Goal: Navigation & Orientation: Understand site structure

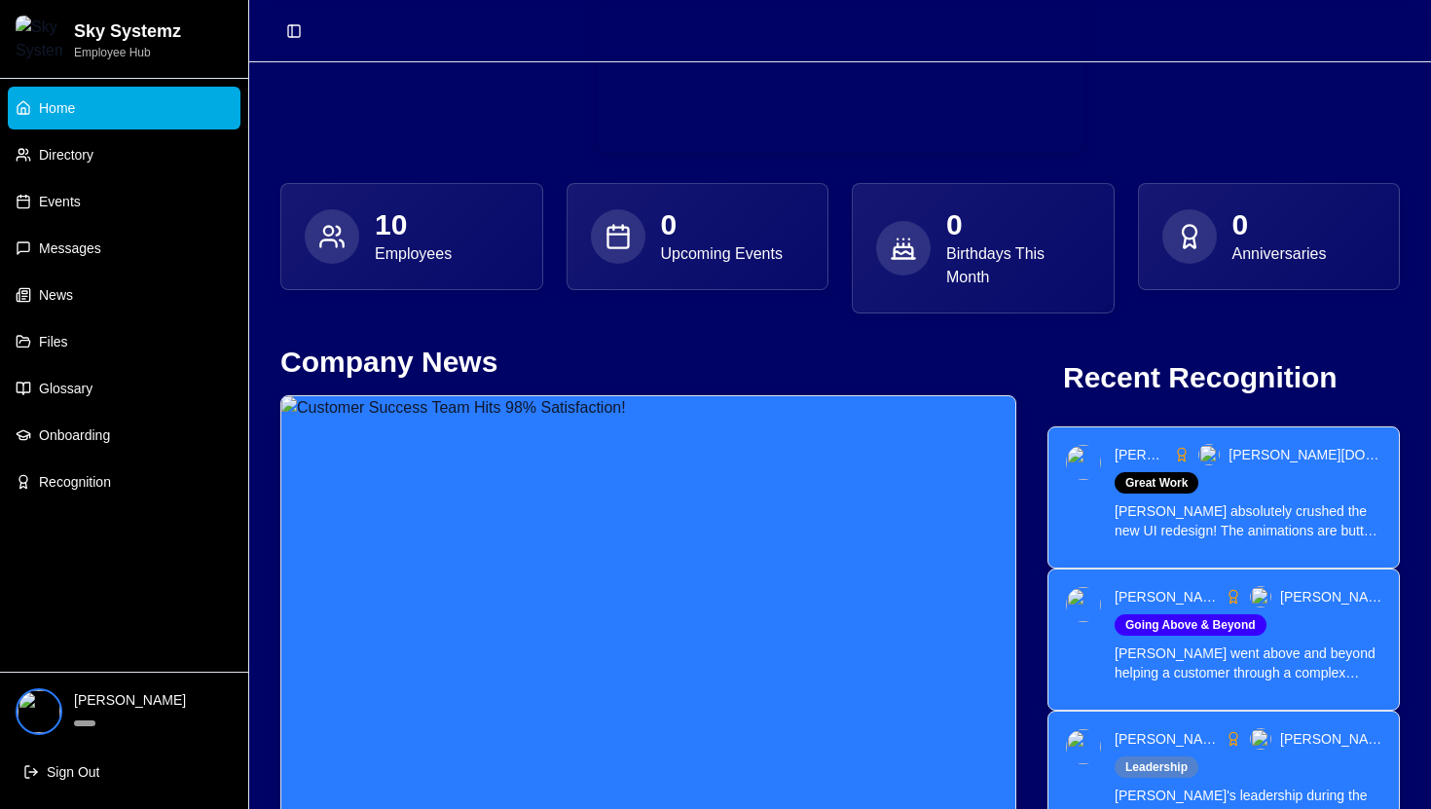
scroll to position [409, 0]
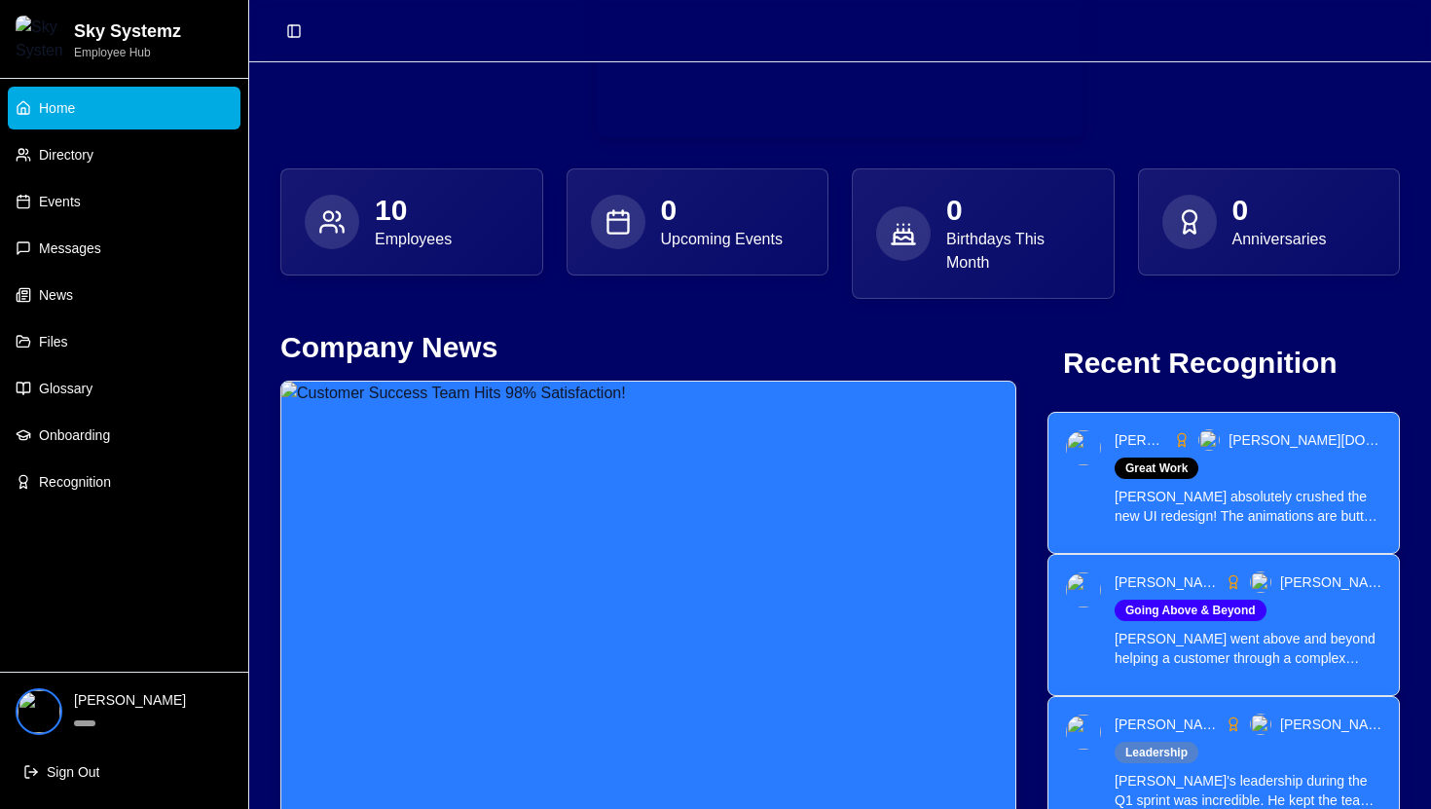
click at [430, 239] on p "Employees" at bounding box center [413, 239] width 77 height 23
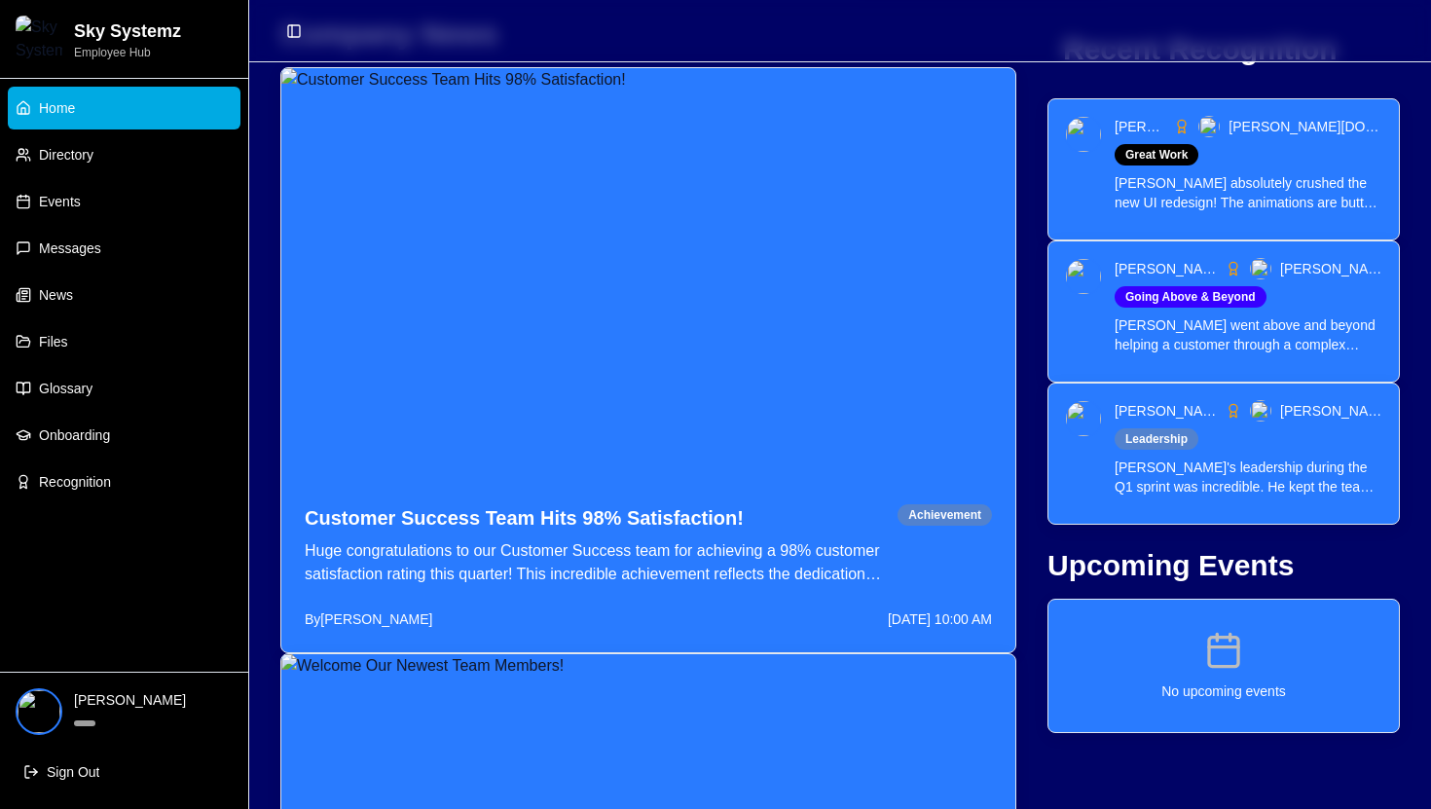
scroll to position [888, 0]
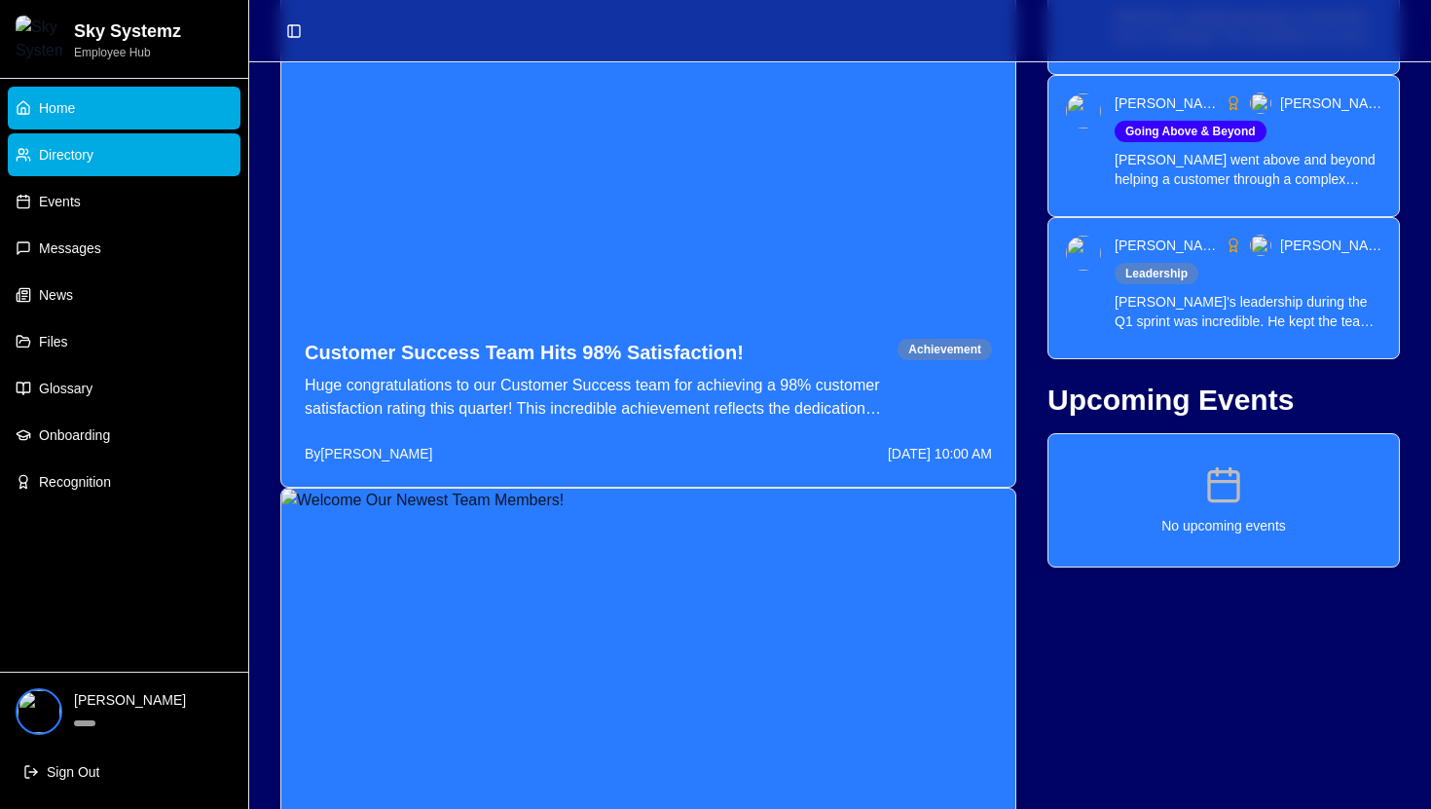
click at [216, 155] on link "Directory" at bounding box center [124, 154] width 233 height 43
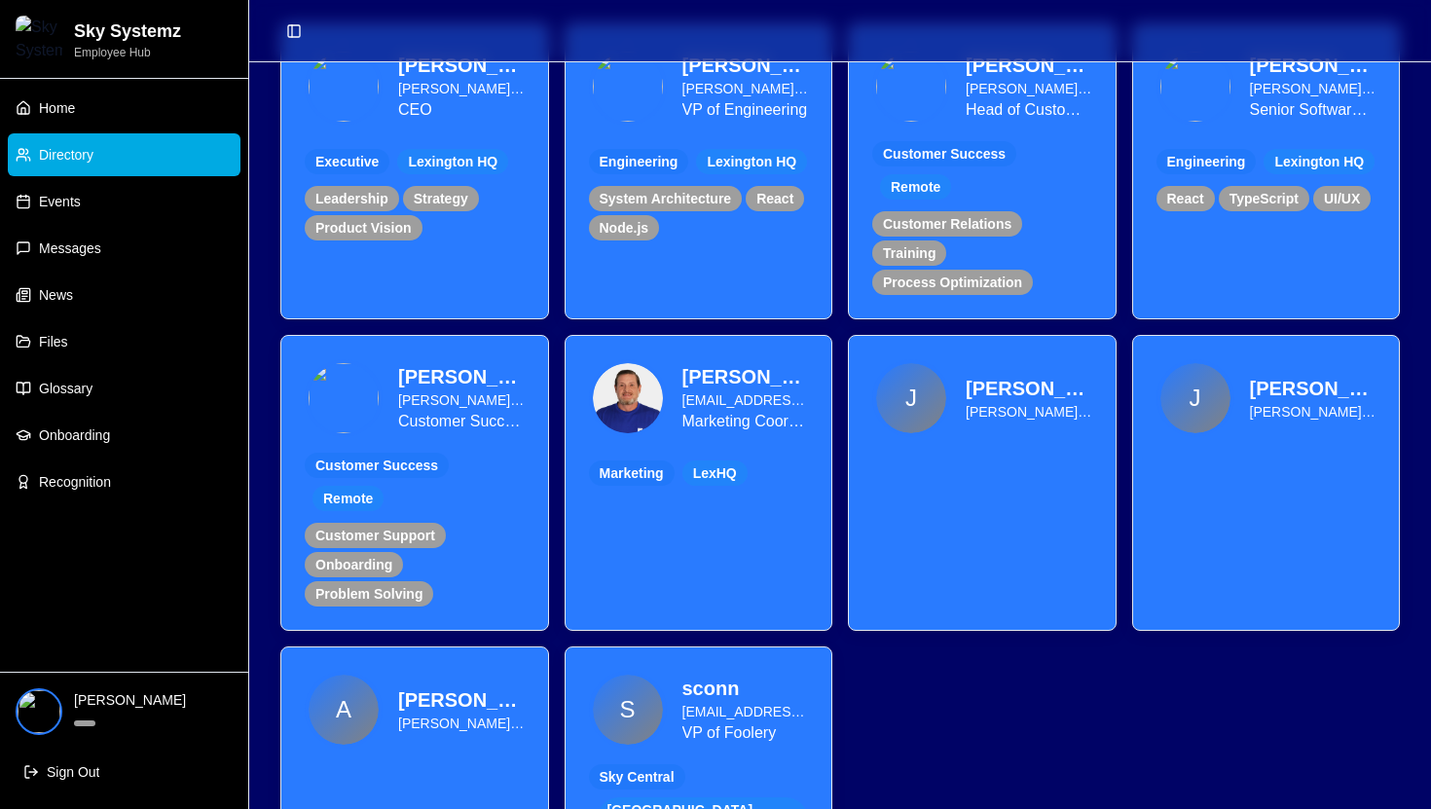
scroll to position [560, 0]
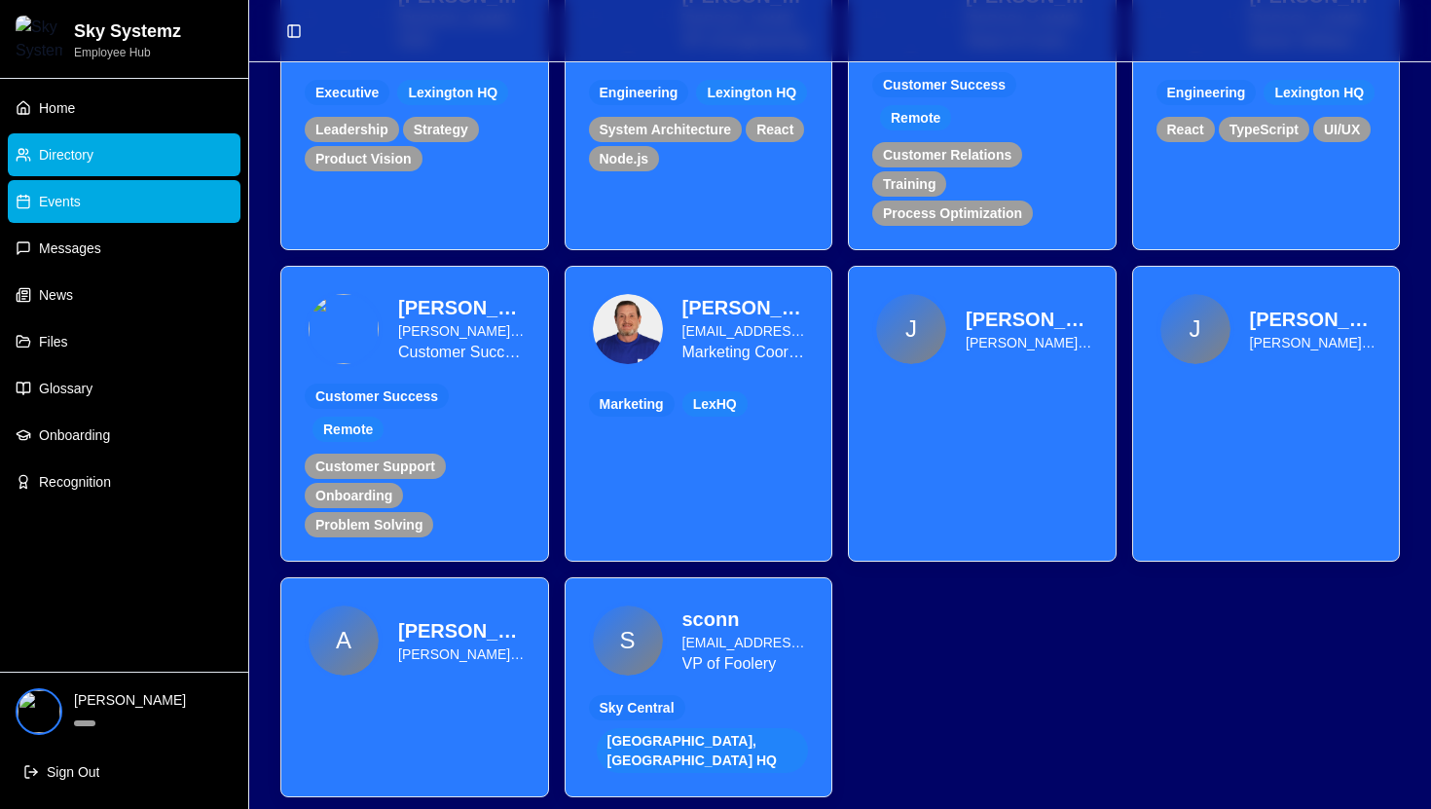
click at [118, 197] on link "Events" at bounding box center [124, 201] width 233 height 43
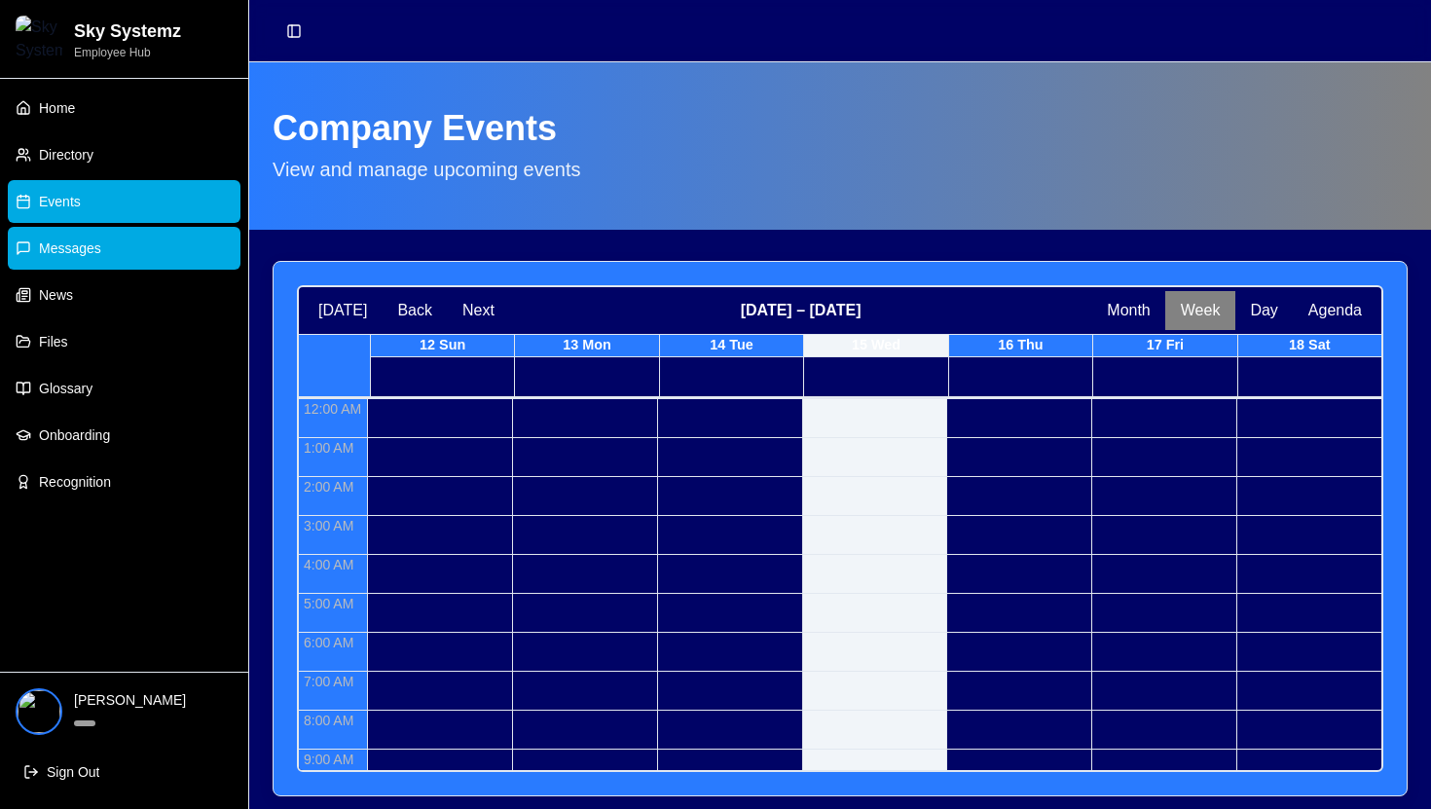
click at [118, 250] on link "Messages" at bounding box center [124, 248] width 233 height 43
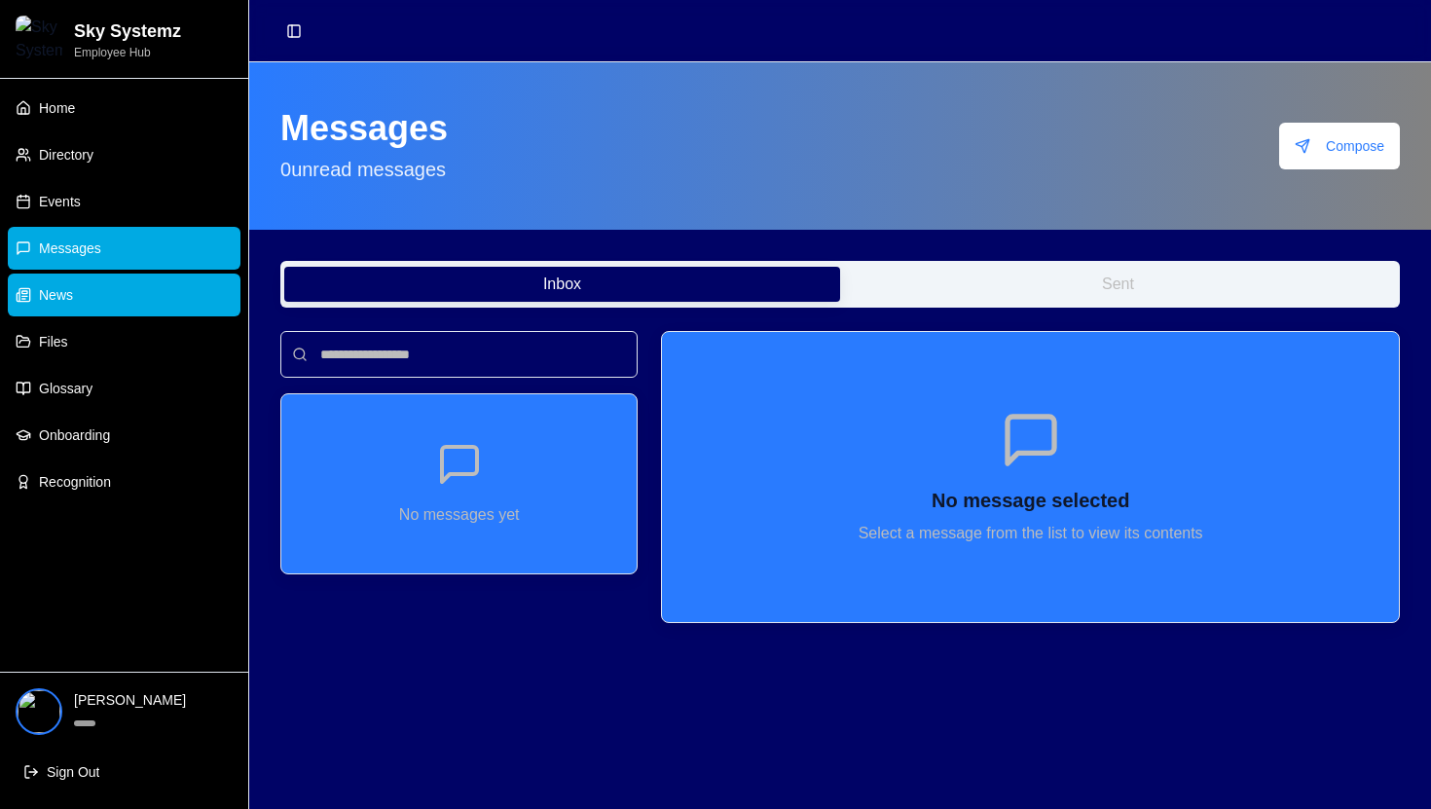
click at [115, 292] on link "News" at bounding box center [124, 295] width 233 height 43
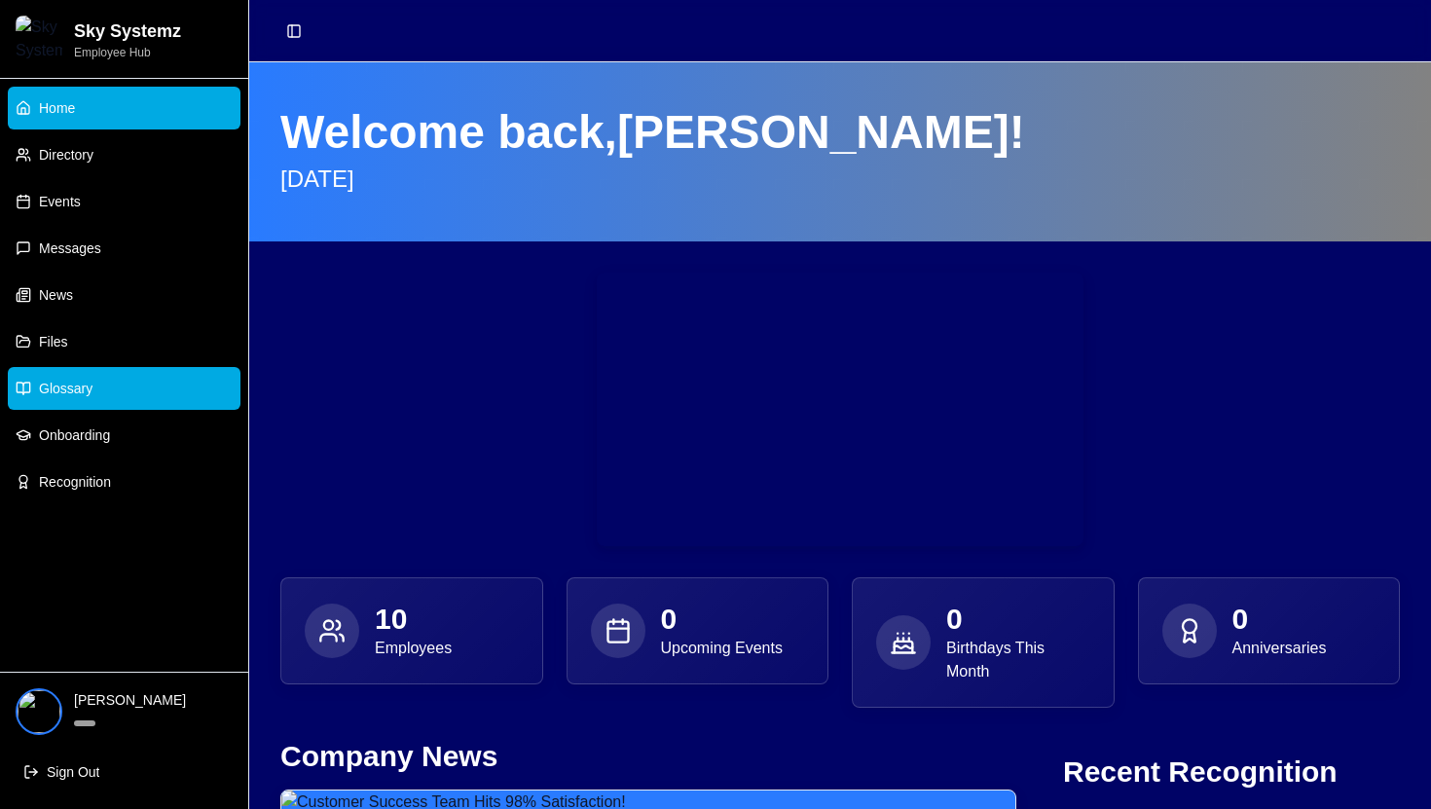
click at [122, 376] on link "Glossary" at bounding box center [124, 388] width 233 height 43
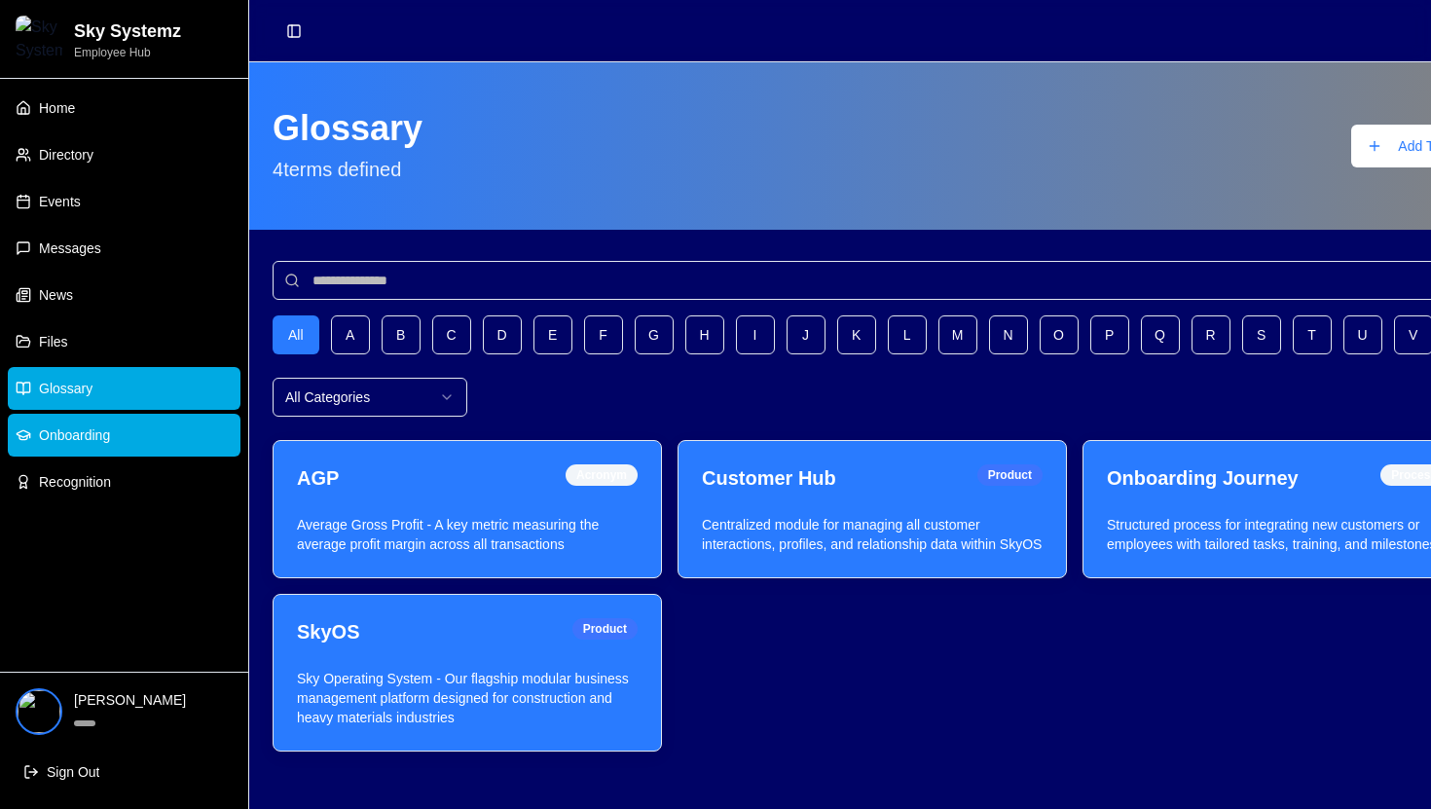
click at [128, 441] on link "Onboarding" at bounding box center [124, 435] width 233 height 43
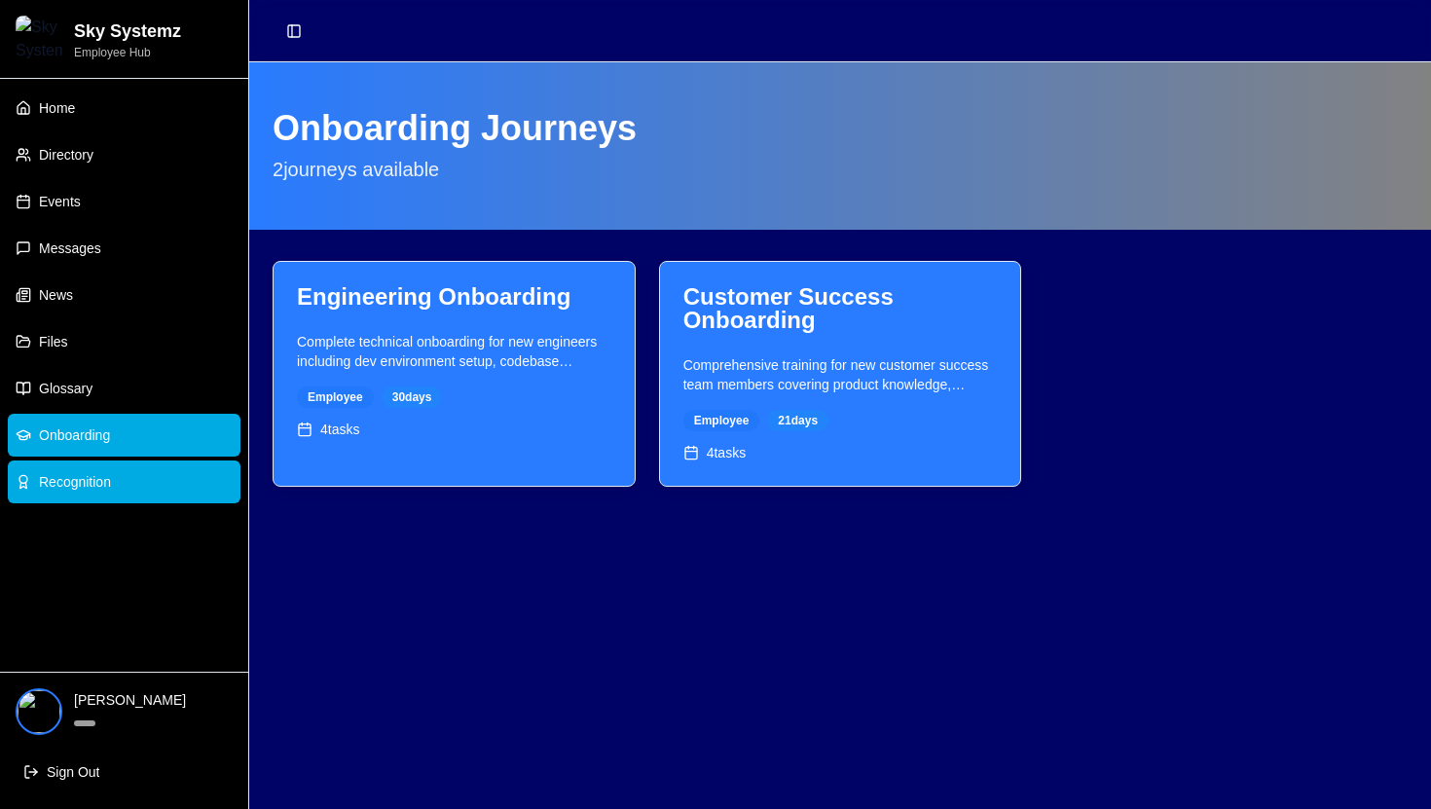
click at [127, 473] on link "Recognition" at bounding box center [124, 482] width 233 height 43
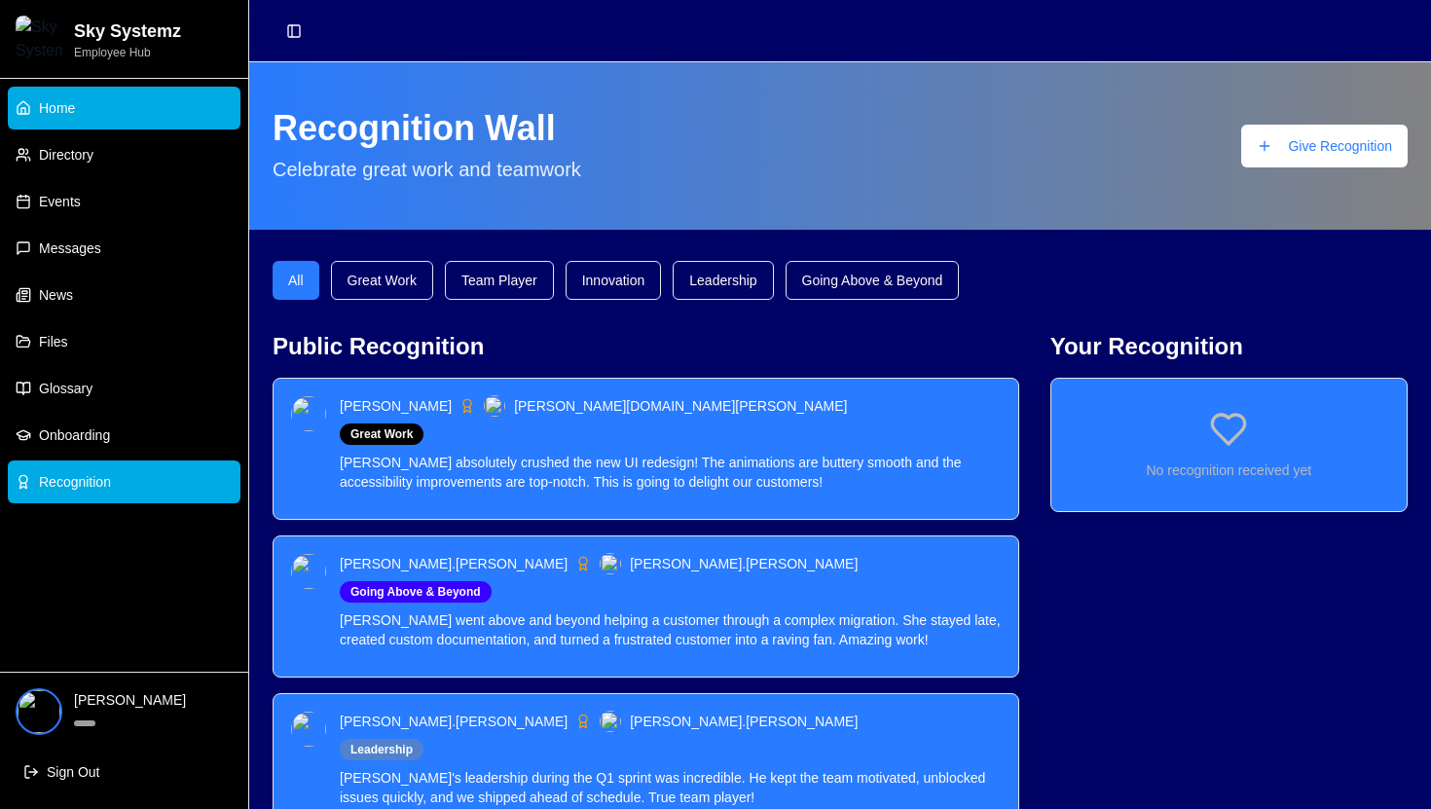
click at [116, 129] on link "Home" at bounding box center [124, 108] width 233 height 43
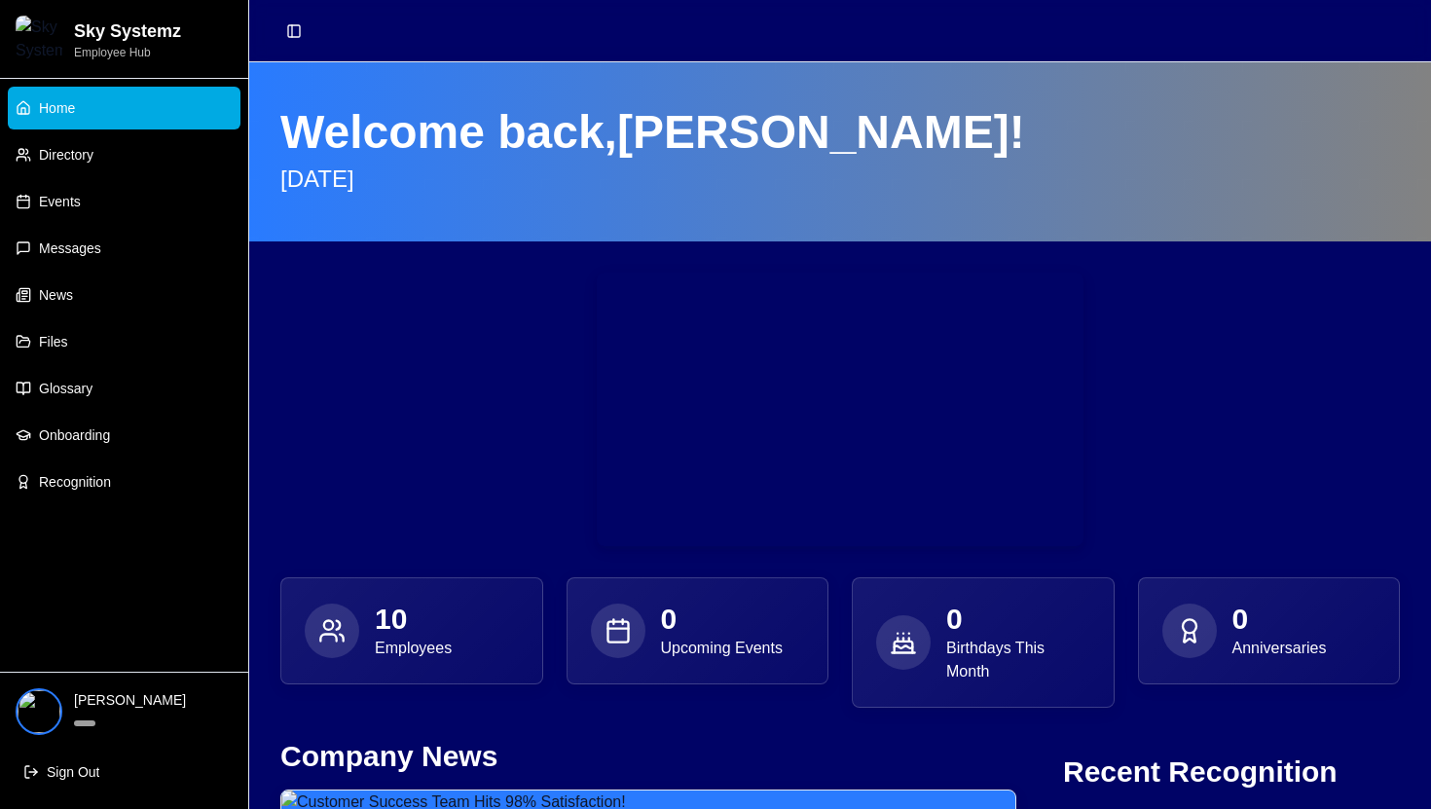
click at [158, 45] on p "Employee Hub" at bounding box center [127, 53] width 107 height 16
click at [64, 28] on div "Sky Systemz Employee Hub" at bounding box center [124, 39] width 217 height 47
